Goal: Task Accomplishment & Management: Manage account settings

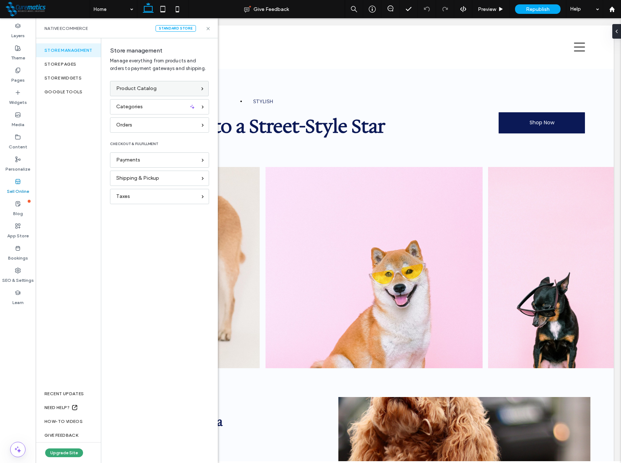
click at [143, 89] on span "Product Catalog" at bounding box center [136, 89] width 40 height 8
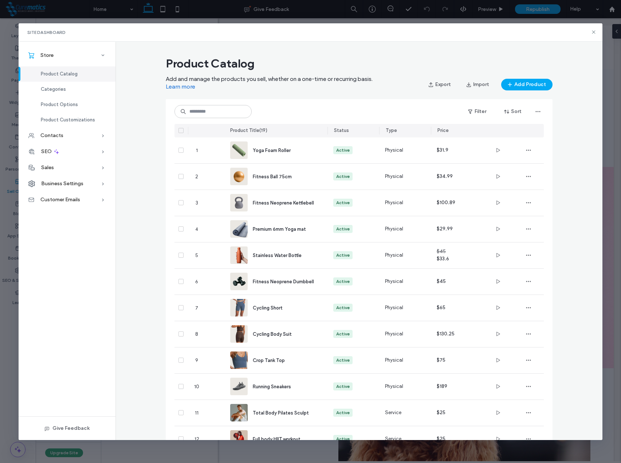
click at [180, 131] on icon at bounding box center [181, 130] width 3 height 2
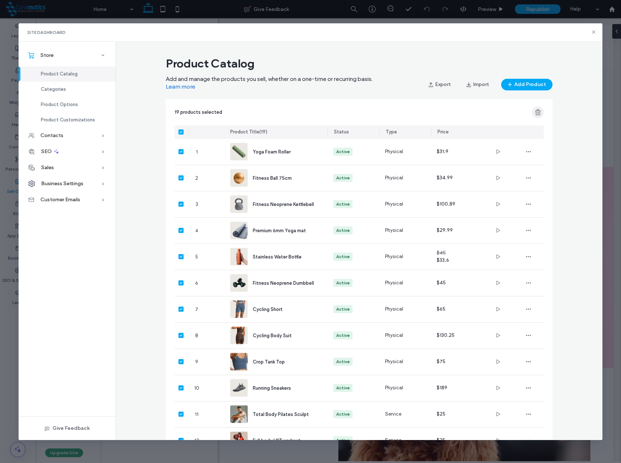
click at [536, 112] on use "button" at bounding box center [537, 112] width 5 height 6
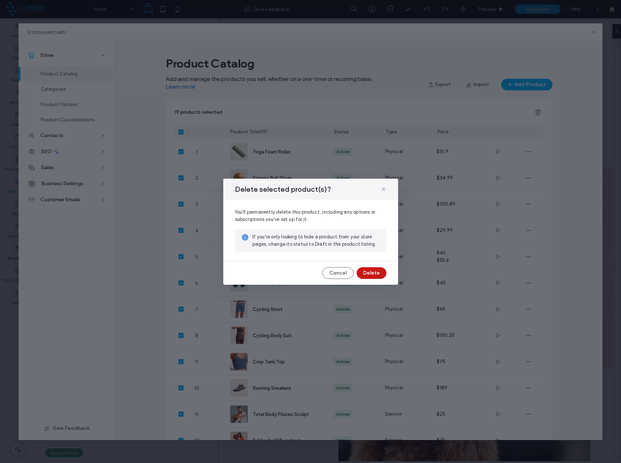
click at [372, 270] on button "Delete" at bounding box center [372, 273] width 30 height 12
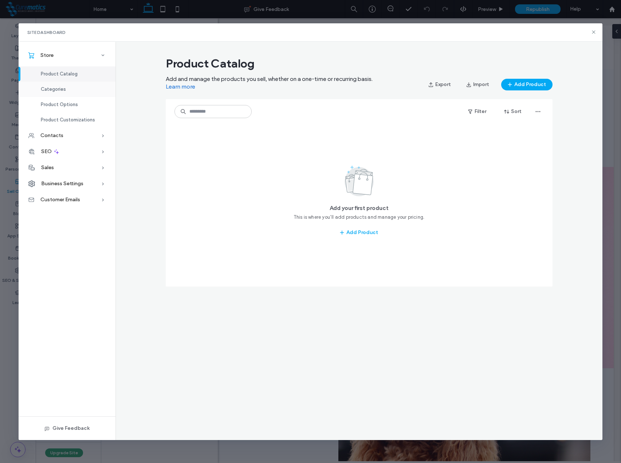
click at [60, 90] on span "Categories" at bounding box center [53, 88] width 25 height 5
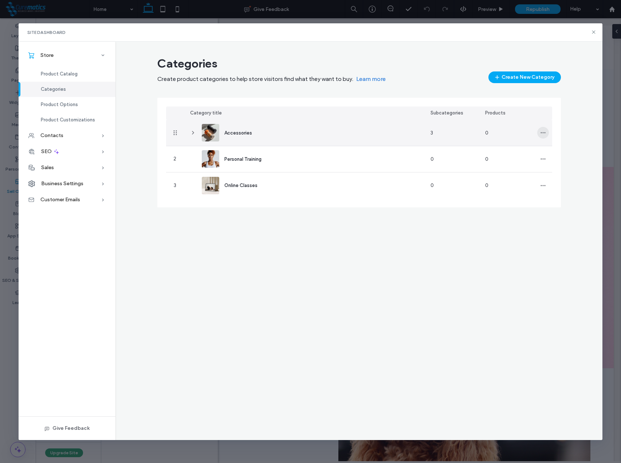
drag, startPoint x: 546, startPoint y: 133, endPoint x: 548, endPoint y: 137, distance: 4.1
click at [546, 133] on span "button" at bounding box center [544, 133] width 12 height 12
click at [562, 164] on span "Delete Category" at bounding box center [571, 165] width 37 height 7
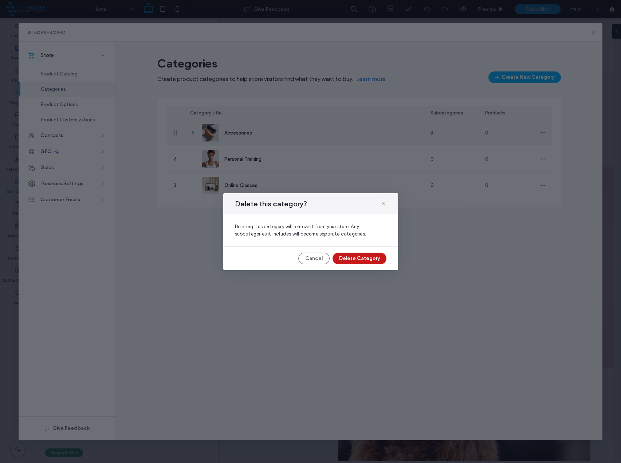
click at [364, 260] on button "Delete Category" at bounding box center [360, 259] width 54 height 12
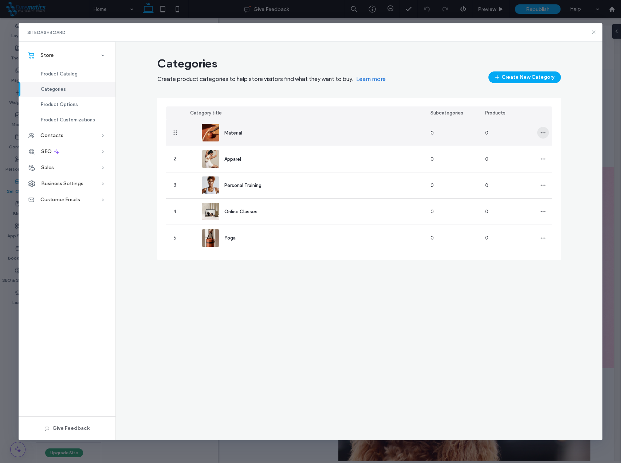
click at [545, 132] on icon "button" at bounding box center [544, 133] width 6 height 6
click at [566, 166] on span "Delete Category" at bounding box center [571, 165] width 37 height 7
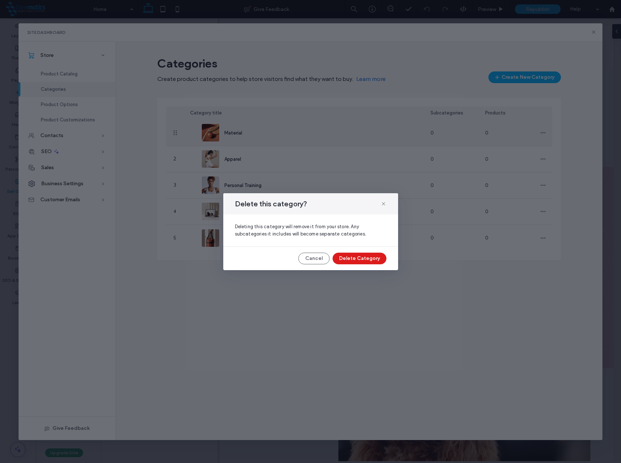
drag, startPoint x: 370, startPoint y: 260, endPoint x: 375, endPoint y: 259, distance: 5.2
click at [370, 260] on button "Delete Category" at bounding box center [360, 259] width 54 height 12
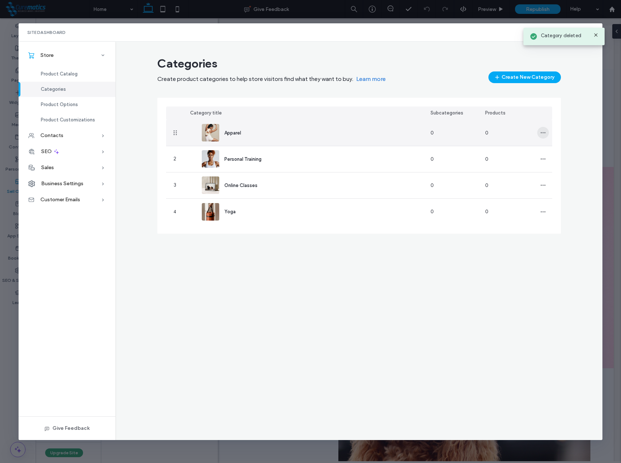
click at [543, 132] on icon "button" at bounding box center [544, 133] width 6 height 6
click at [557, 166] on span "Delete Category" at bounding box center [571, 165] width 37 height 7
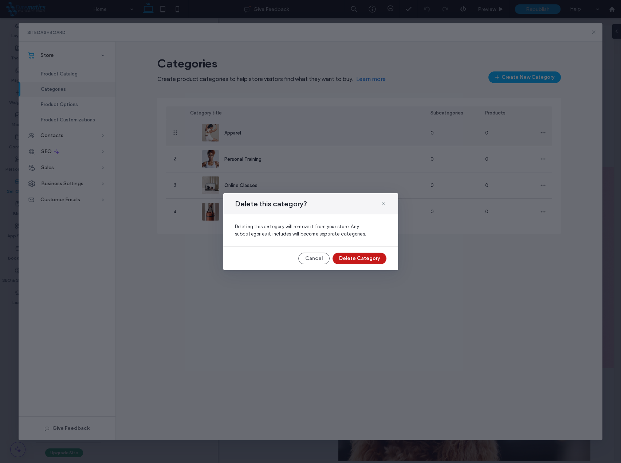
click at [370, 259] on button "Delete Category" at bounding box center [360, 259] width 54 height 12
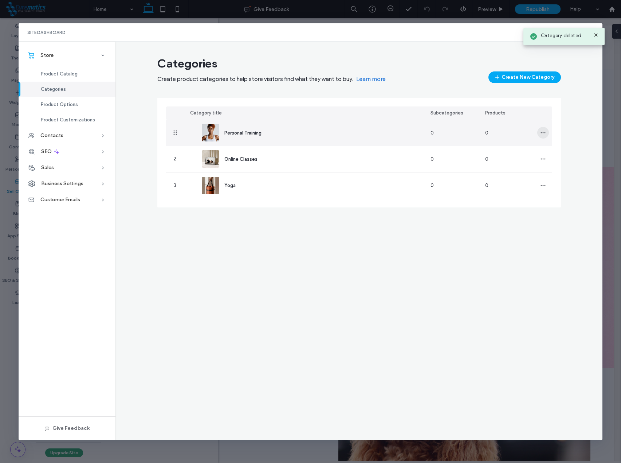
click at [546, 133] on icon "button" at bounding box center [544, 133] width 6 height 6
click at [567, 167] on span "Delete Category" at bounding box center [571, 165] width 37 height 7
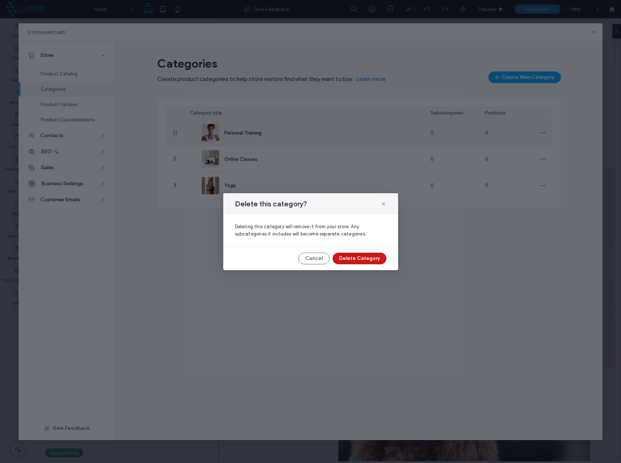
click at [361, 260] on button "Delete Category" at bounding box center [360, 259] width 54 height 12
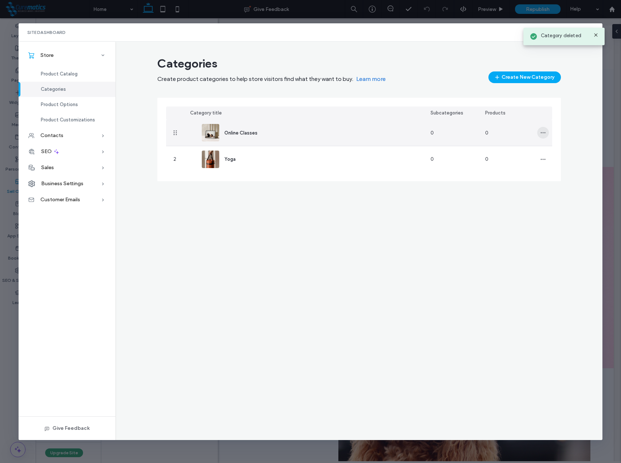
click at [546, 133] on span "button" at bounding box center [544, 133] width 12 height 12
click at [568, 167] on span "Delete Category" at bounding box center [571, 165] width 37 height 7
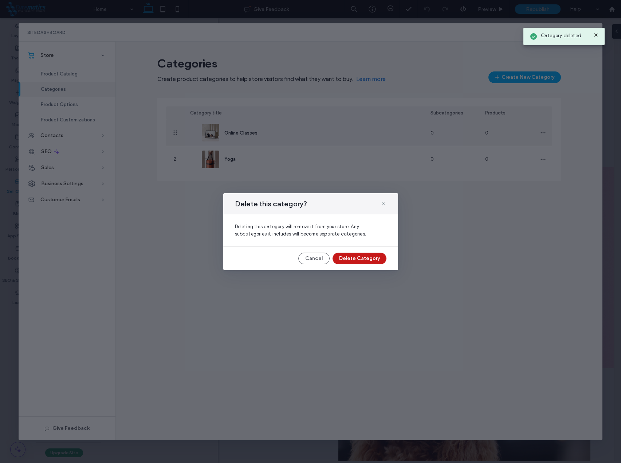
click at [370, 257] on button "Delete Category" at bounding box center [360, 259] width 54 height 12
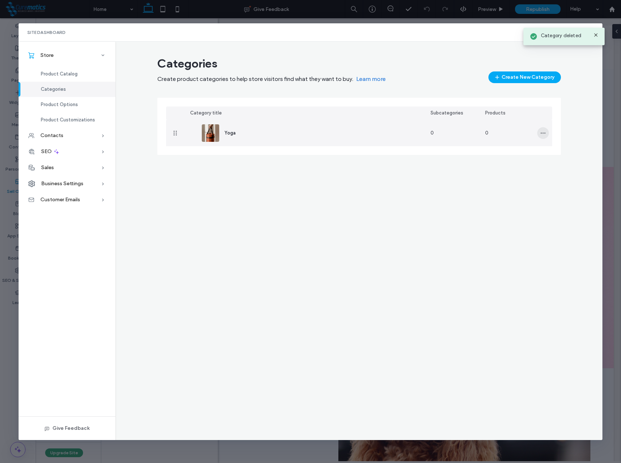
click at [543, 134] on icon "button" at bounding box center [544, 133] width 6 height 6
click at [586, 171] on div "Delete Category" at bounding box center [570, 166] width 65 height 14
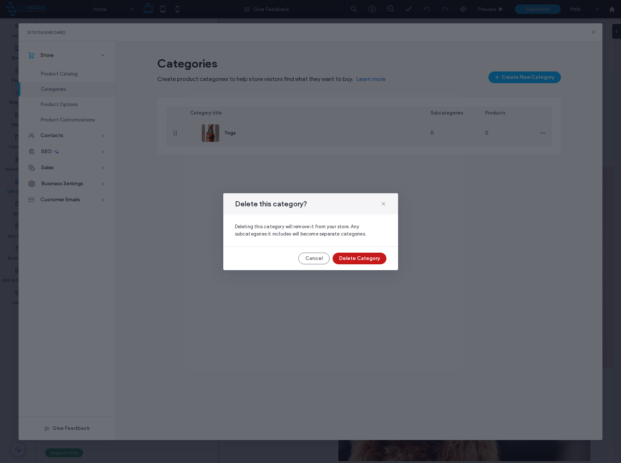
drag, startPoint x: 379, startPoint y: 259, endPoint x: 381, endPoint y: 236, distance: 22.7
click at [378, 259] on button "Delete Category" at bounding box center [360, 259] width 54 height 12
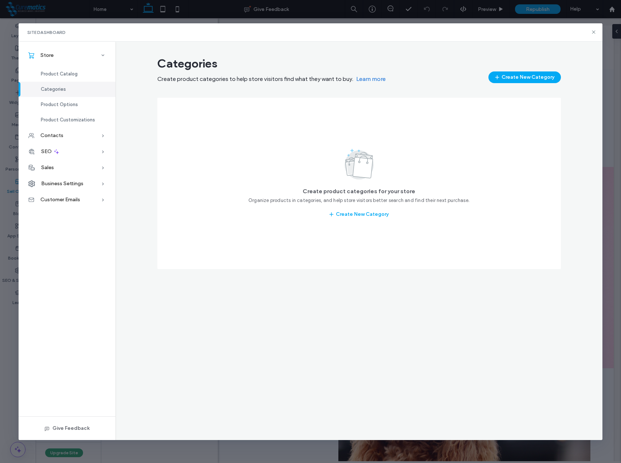
drag, startPoint x: 522, startPoint y: 81, endPoint x: 513, endPoint y: 87, distance: 11.0
click at [522, 81] on button "Create New Category" at bounding box center [525, 77] width 73 height 12
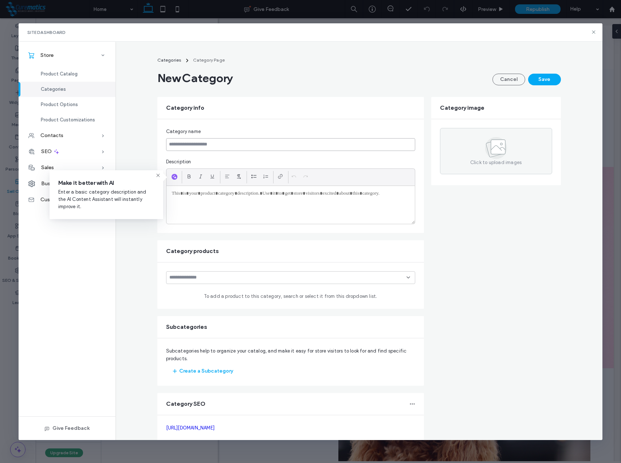
click at [192, 143] on input at bounding box center [290, 144] width 249 height 13
type input "**********"
click at [212, 198] on div at bounding box center [291, 205] width 249 height 38
click at [210, 198] on div "To enrich screen reader interactions, please activate Accessibility in Grammarl…" at bounding box center [291, 205] width 249 height 38
paste div
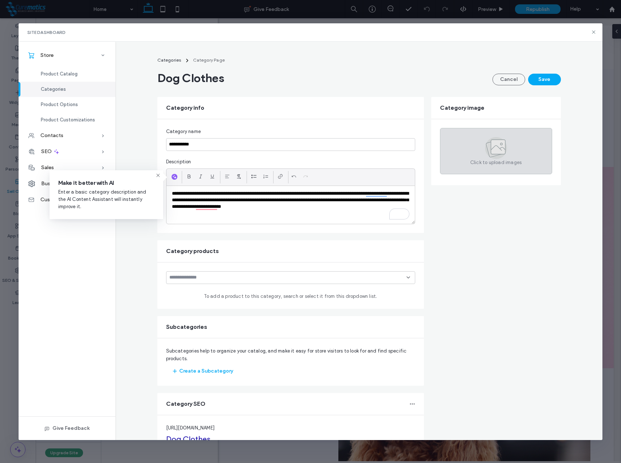
click at [491, 143] on icon at bounding box center [498, 147] width 15 height 15
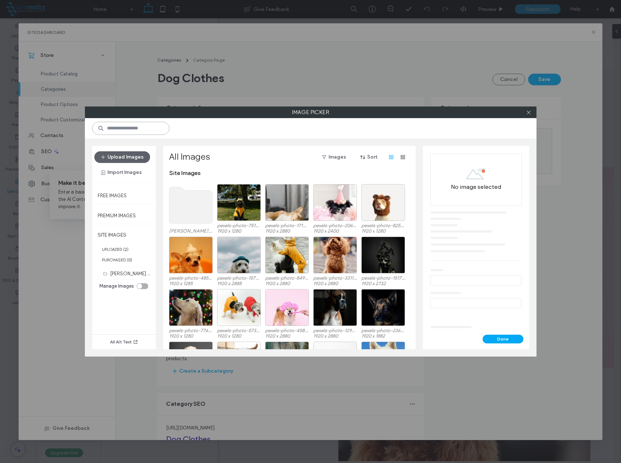
click at [127, 128] on input at bounding box center [130, 128] width 77 height 13
type input "**********"
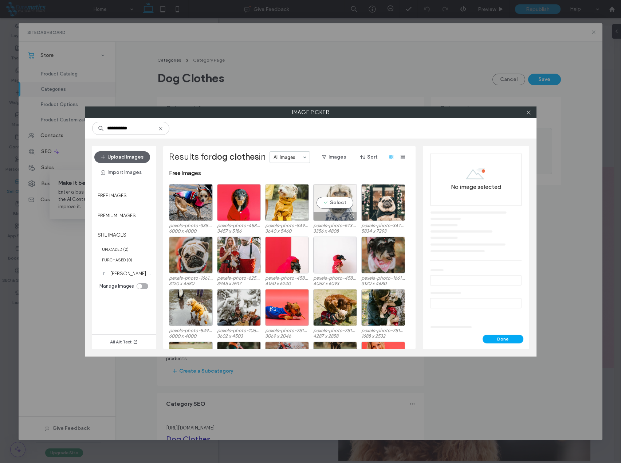
click at [342, 203] on div "Select" at bounding box center [335, 202] width 44 height 37
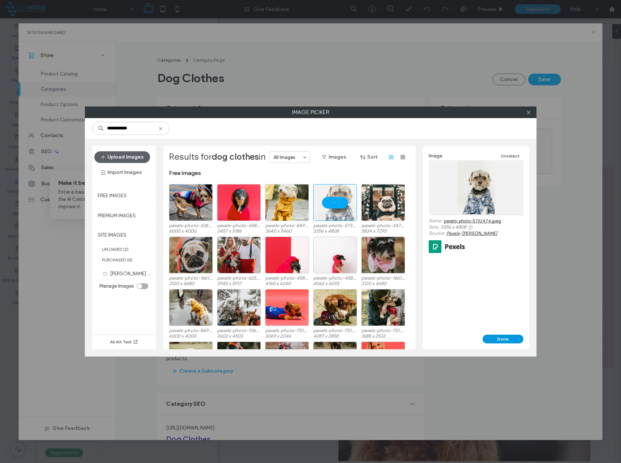
click at [500, 340] on button "Done" at bounding box center [503, 339] width 41 height 9
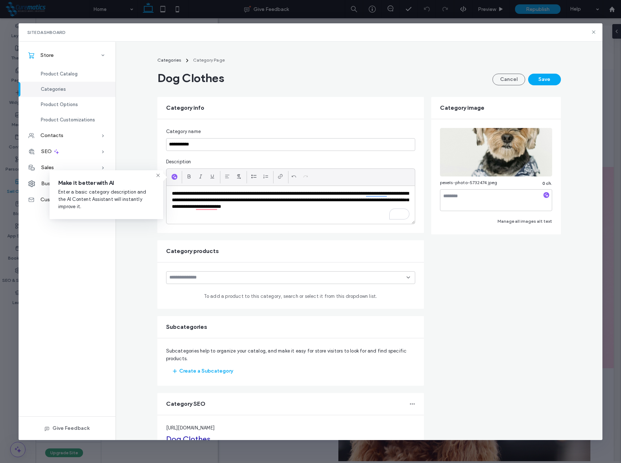
click at [545, 196] on icon "button" at bounding box center [546, 194] width 5 height 5
type textarea "**********"
